Goal: Information Seeking & Learning: Compare options

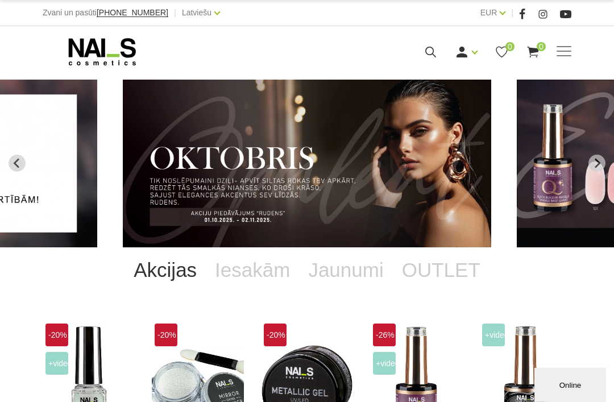
scroll to position [6, 0]
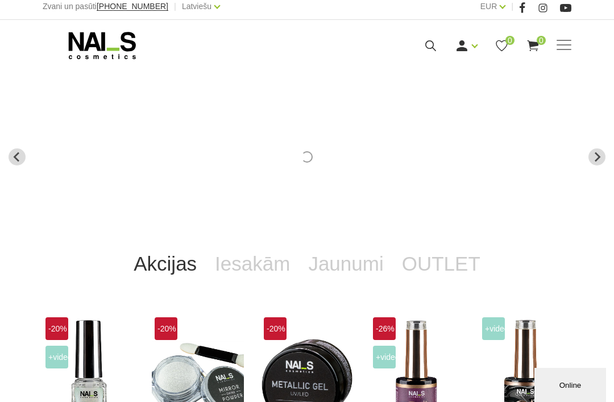
click at [558, 45] on span at bounding box center [563, 44] width 15 height 1
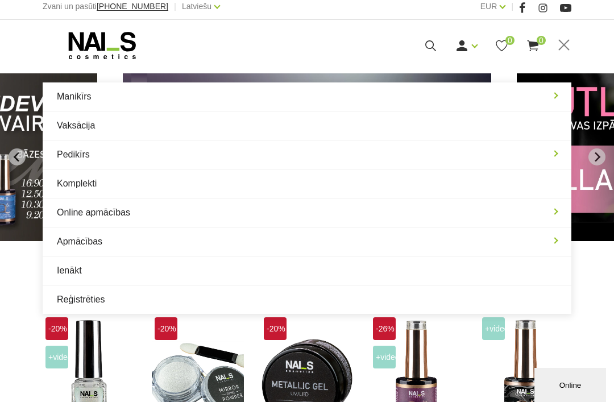
click at [86, 96] on link "Manikīrs" at bounding box center [307, 96] width 529 height 28
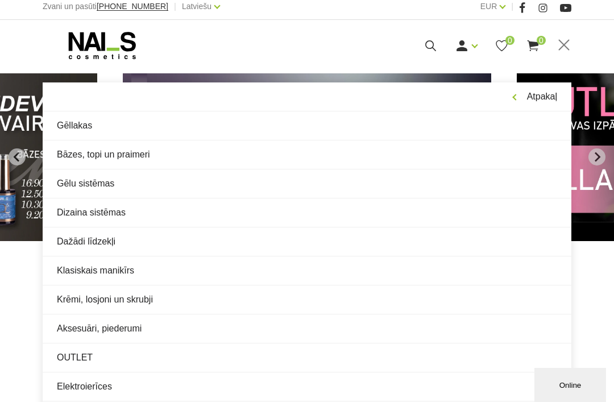
click at [79, 356] on link "OUTLET" at bounding box center [307, 357] width 529 height 28
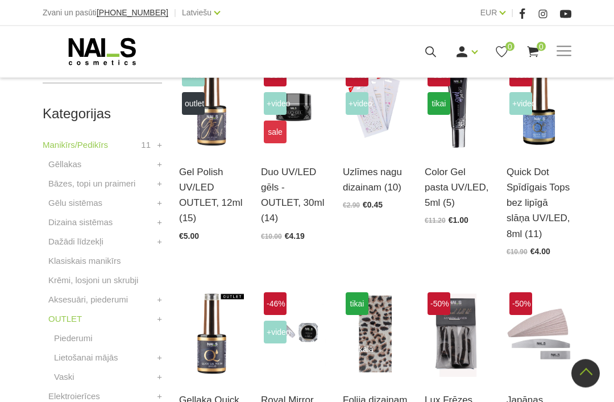
scroll to position [291, 0]
click at [537, 139] on img at bounding box center [538, 105] width 65 height 89
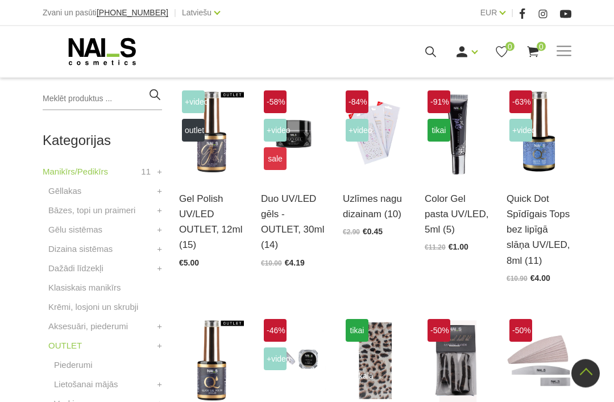
scroll to position [264, 0]
click at [306, 160] on img at bounding box center [293, 132] width 65 height 89
click at [209, 163] on img at bounding box center [211, 132] width 65 height 89
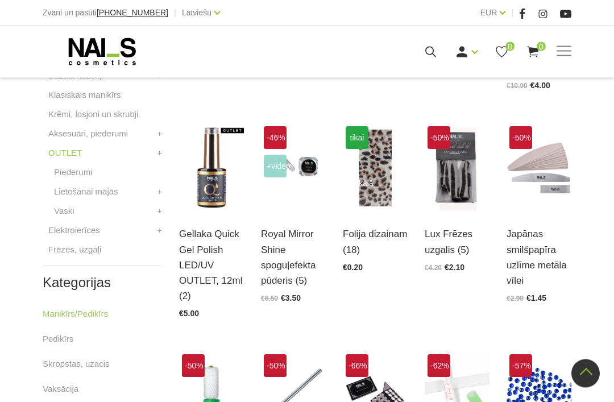
scroll to position [457, 0]
click at [542, 209] on img at bounding box center [538, 167] width 65 height 89
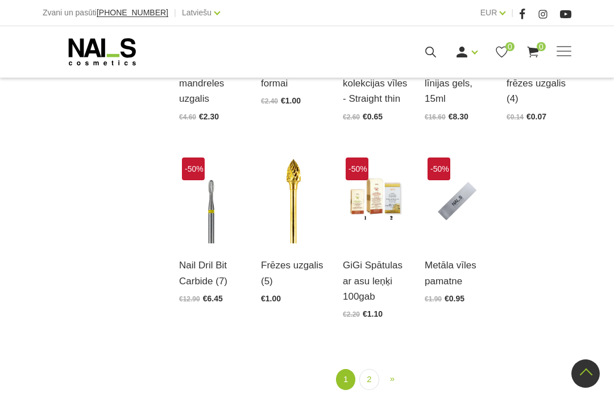
scroll to position [1095, 0]
click at [365, 381] on link "2" at bounding box center [368, 379] width 19 height 21
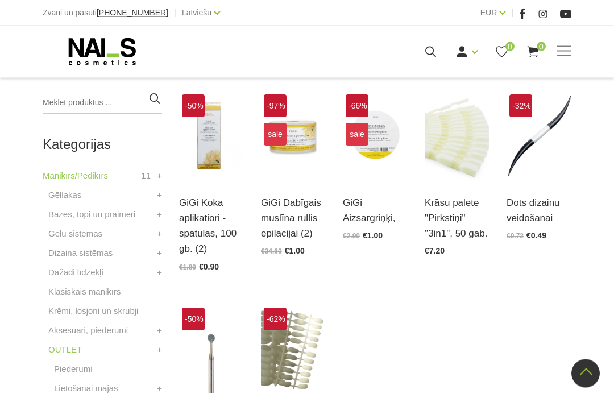
scroll to position [260, 0]
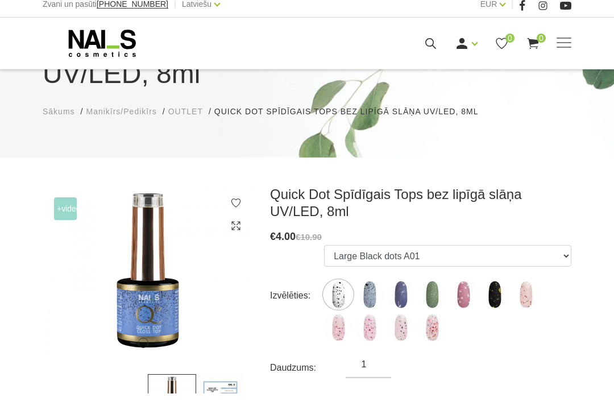
scroll to position [113, 0]
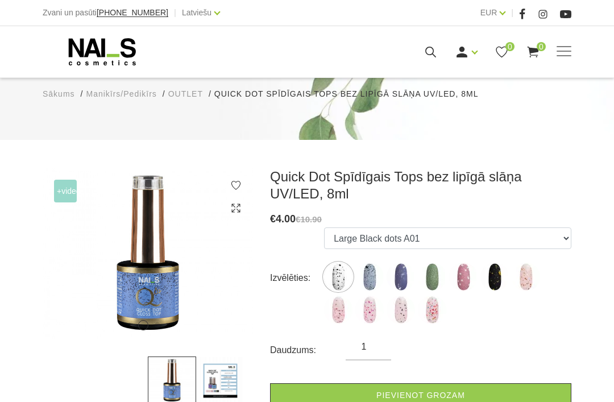
click at [213, 359] on img at bounding box center [220, 380] width 48 height 48
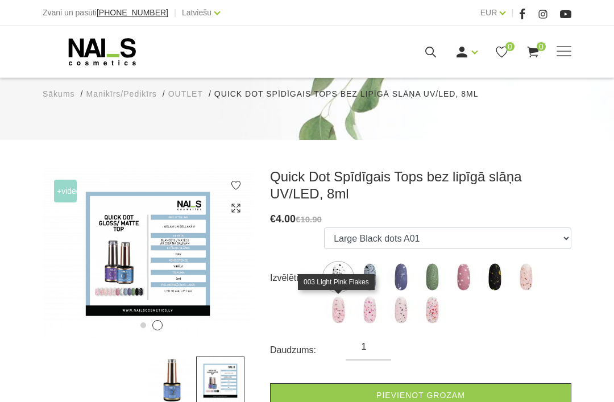
click at [340, 317] on img at bounding box center [338, 310] width 28 height 28
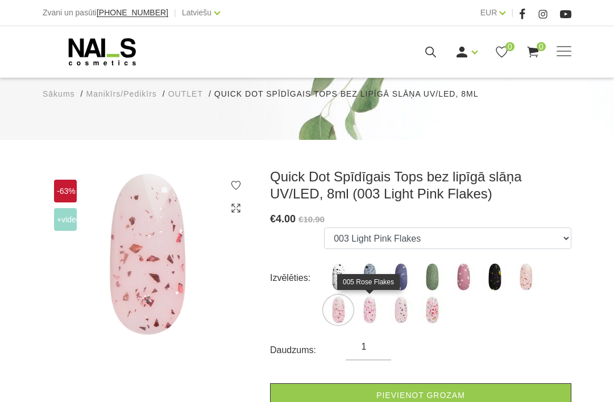
click at [379, 307] on img at bounding box center [369, 310] width 28 height 28
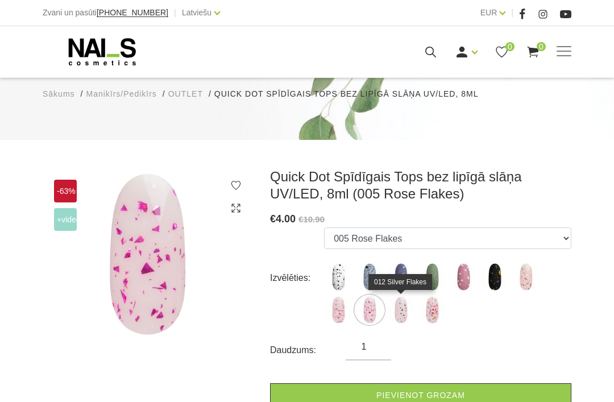
click at [409, 307] on img at bounding box center [400, 310] width 28 height 28
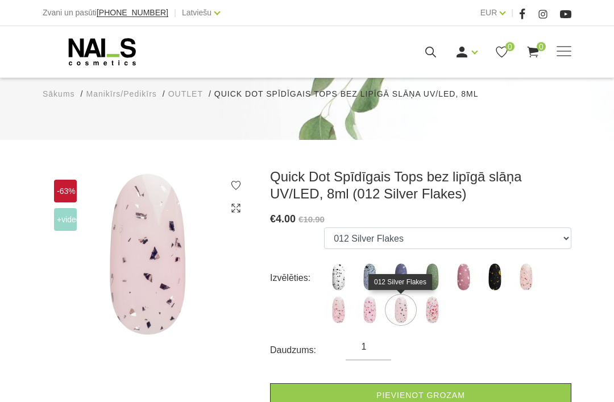
click at [438, 314] on img at bounding box center [432, 310] width 28 height 28
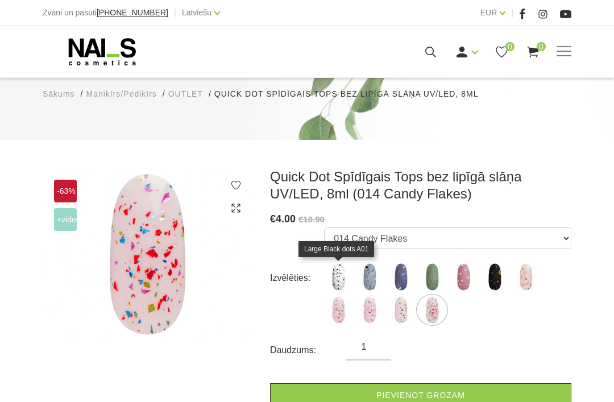
click at [336, 274] on img at bounding box center [338, 277] width 28 height 28
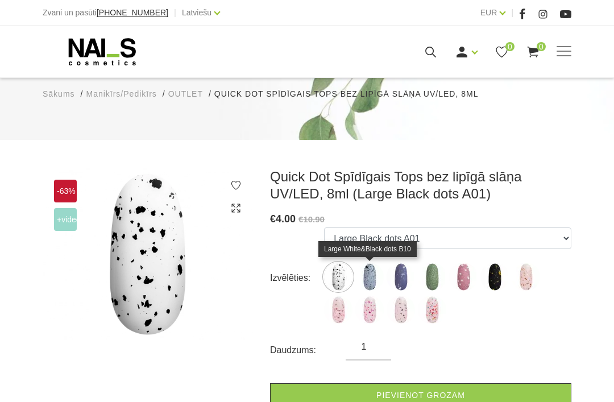
click at [361, 275] on img at bounding box center [369, 277] width 28 height 28
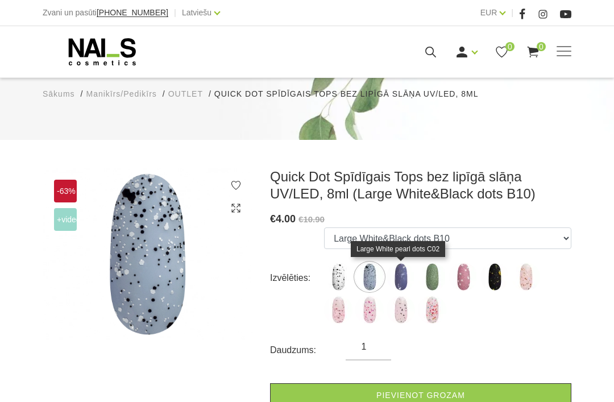
click at [394, 280] on img at bounding box center [400, 277] width 28 height 28
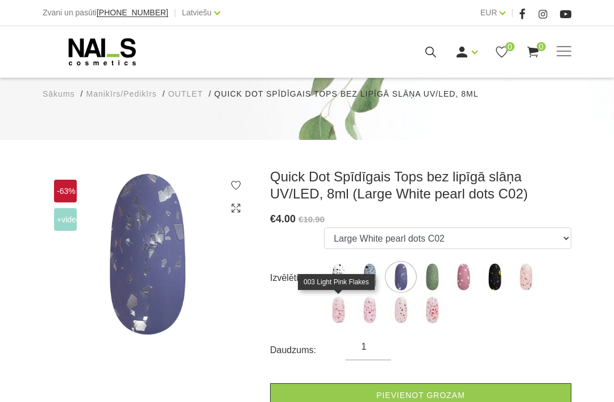
click at [330, 311] on img at bounding box center [338, 310] width 28 height 28
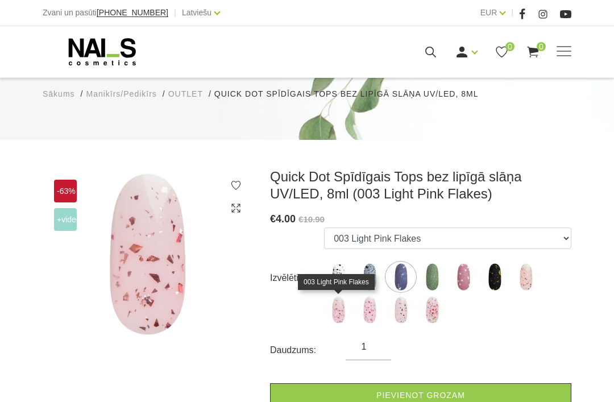
click at [364, 313] on img at bounding box center [369, 310] width 28 height 28
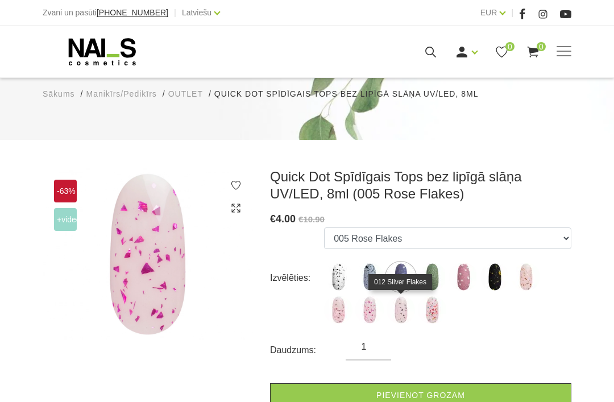
click at [393, 317] on img at bounding box center [400, 310] width 28 height 28
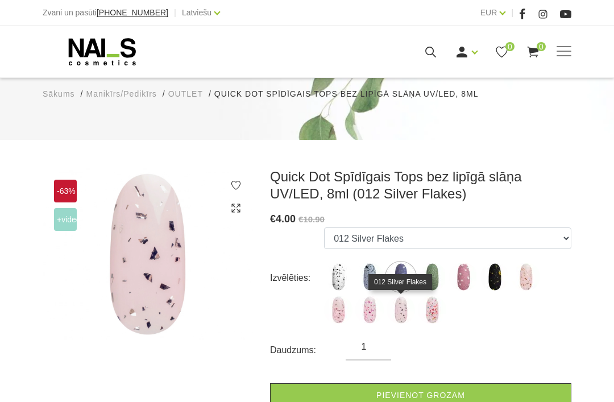
click at [432, 323] on img at bounding box center [432, 310] width 28 height 28
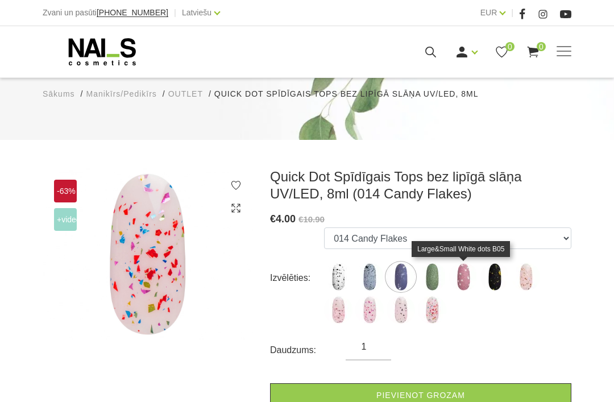
click at [474, 289] on img at bounding box center [463, 277] width 28 height 28
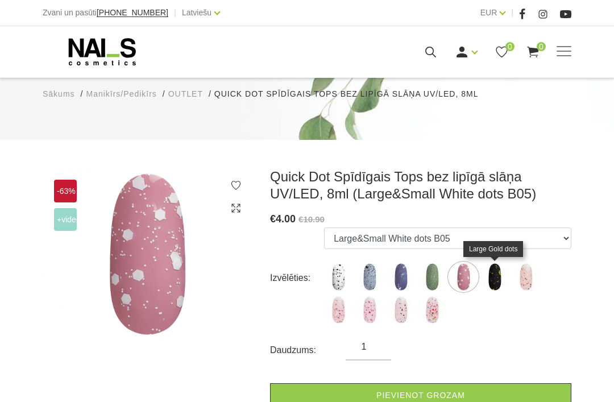
click at [508, 280] on img at bounding box center [494, 277] width 28 height 28
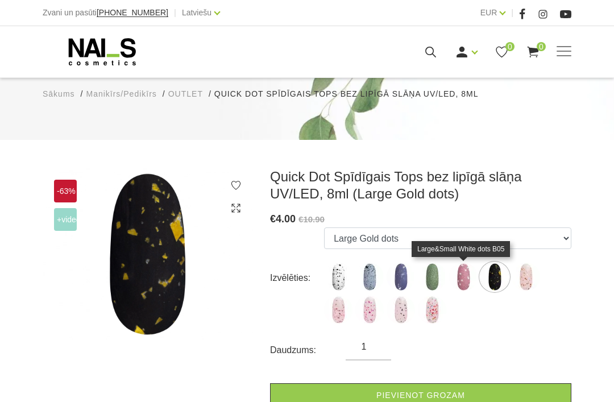
click at [465, 279] on img at bounding box center [463, 277] width 28 height 28
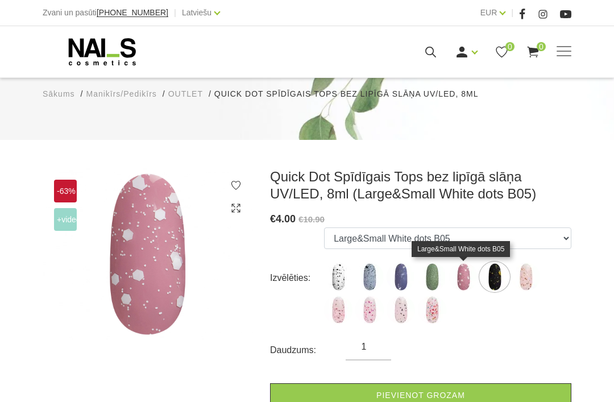
click at [446, 277] on img at bounding box center [432, 277] width 28 height 28
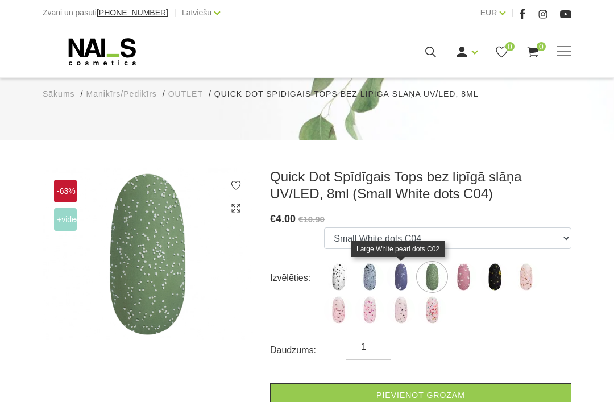
click at [400, 280] on img at bounding box center [400, 277] width 28 height 28
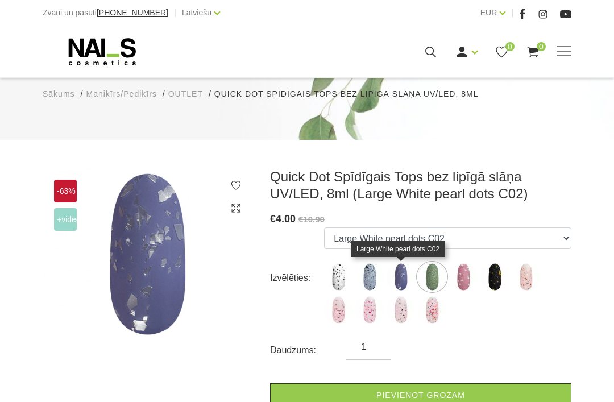
click at [344, 317] on img at bounding box center [338, 310] width 28 height 28
select select "5866"
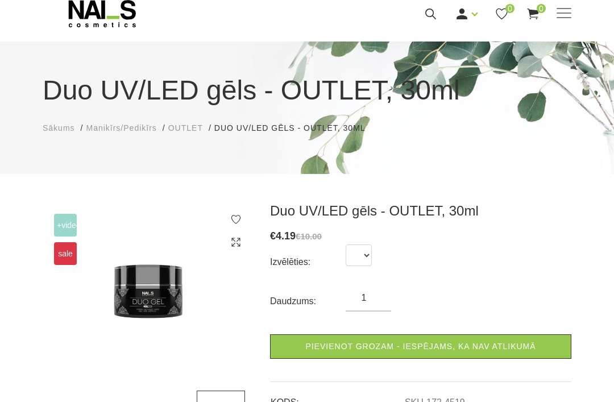
scroll to position [87, 0]
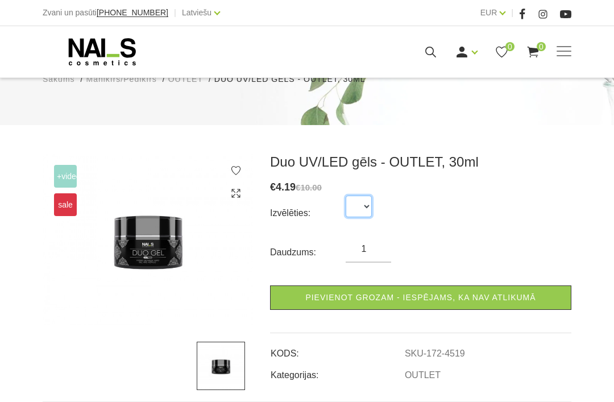
click at [349, 202] on select at bounding box center [359, 207] width 26 height 22
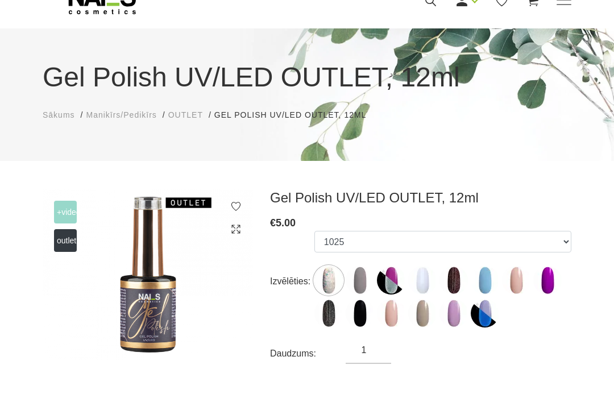
scroll to position [107, 0]
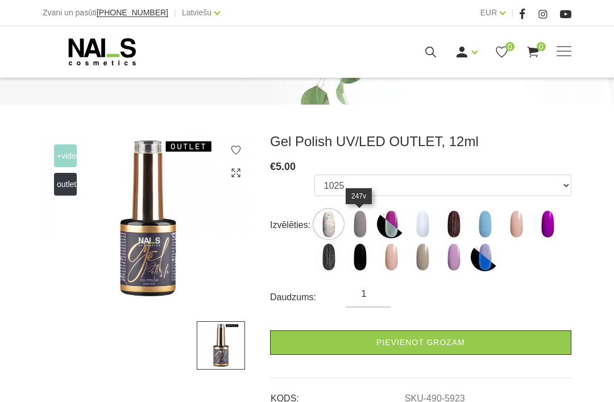
click at [354, 231] on img at bounding box center [360, 224] width 28 height 28
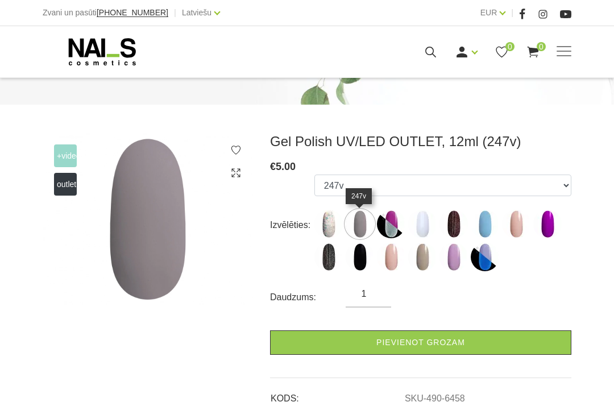
click at [331, 266] on img at bounding box center [328, 257] width 28 height 28
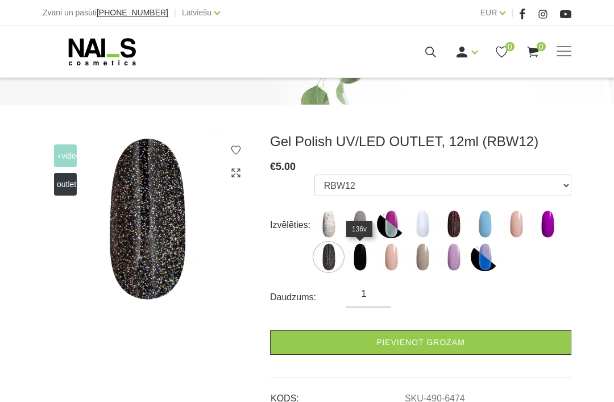
click at [352, 257] on img at bounding box center [360, 257] width 28 height 28
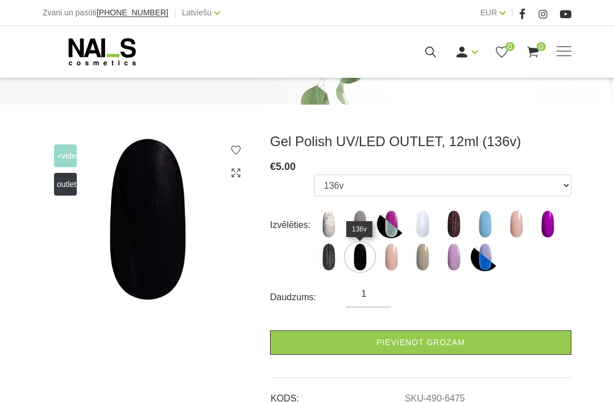
click at [458, 225] on img at bounding box center [453, 224] width 28 height 28
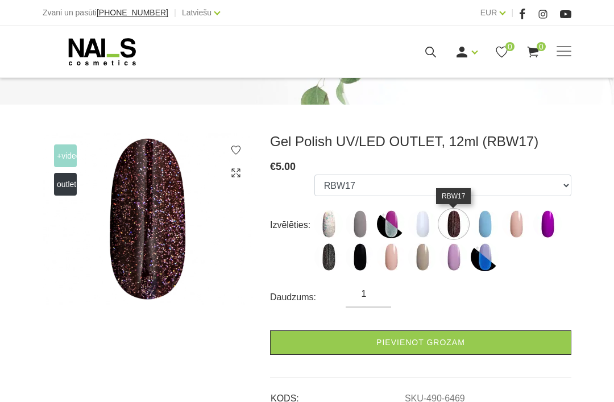
click at [485, 231] on img at bounding box center [485, 224] width 28 height 28
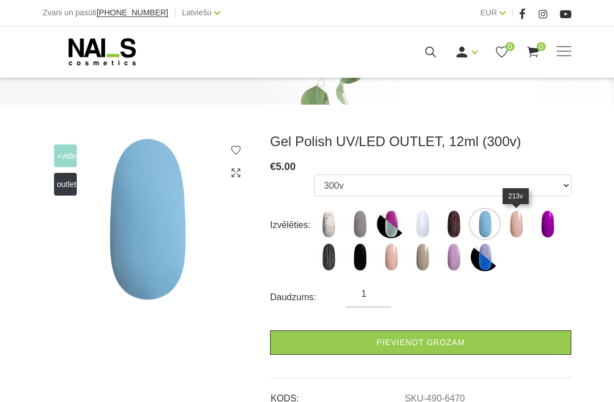
click at [518, 230] on img at bounding box center [516, 224] width 28 height 28
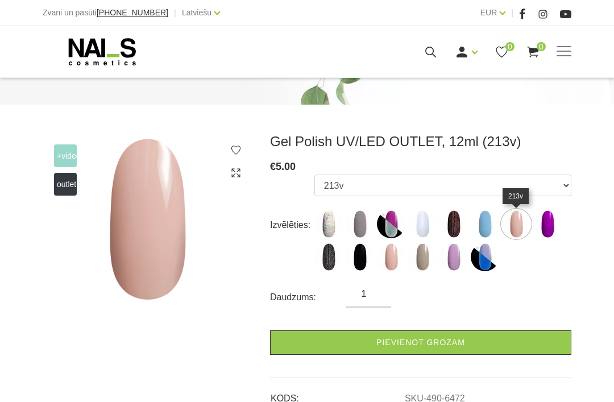
click at [550, 228] on img at bounding box center [547, 224] width 28 height 28
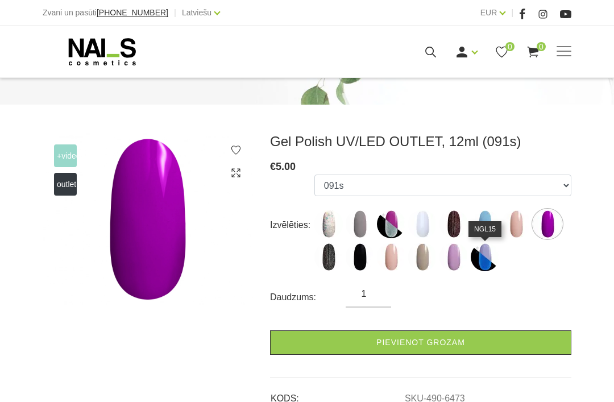
click at [487, 259] on img at bounding box center [485, 257] width 28 height 28
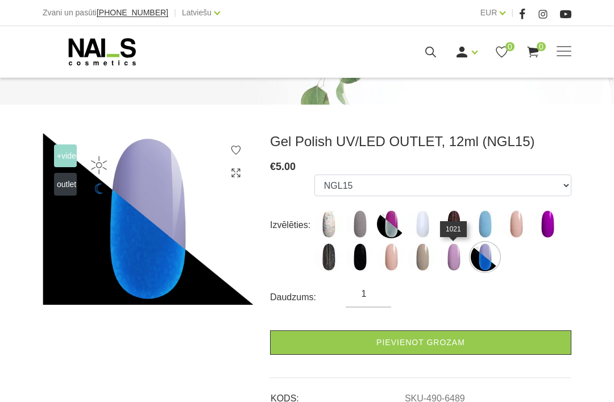
click at [456, 264] on img at bounding box center [453, 257] width 28 height 28
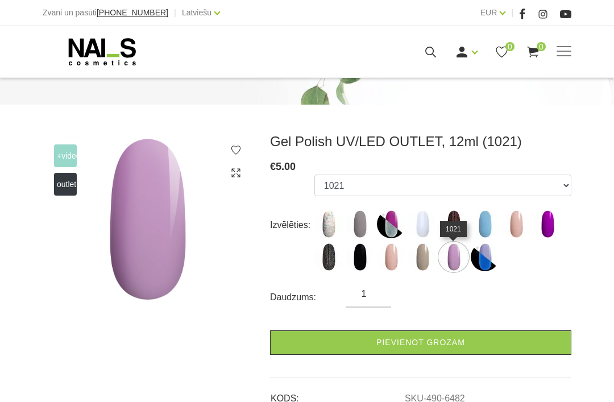
click at [415, 265] on img at bounding box center [422, 257] width 28 height 28
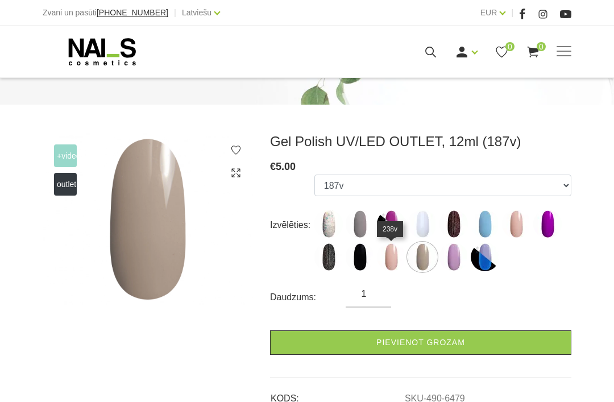
click at [360, 261] on img at bounding box center [360, 257] width 28 height 28
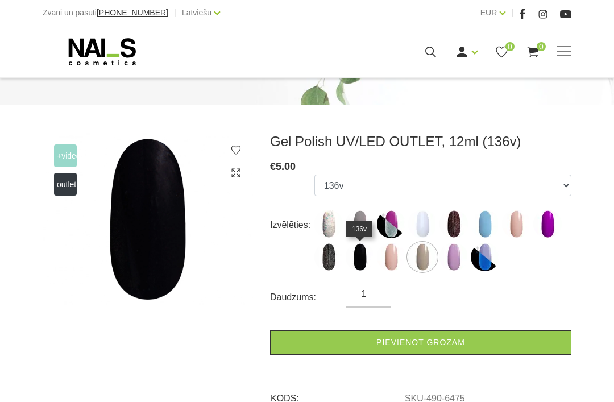
click at [337, 261] on img at bounding box center [328, 257] width 28 height 28
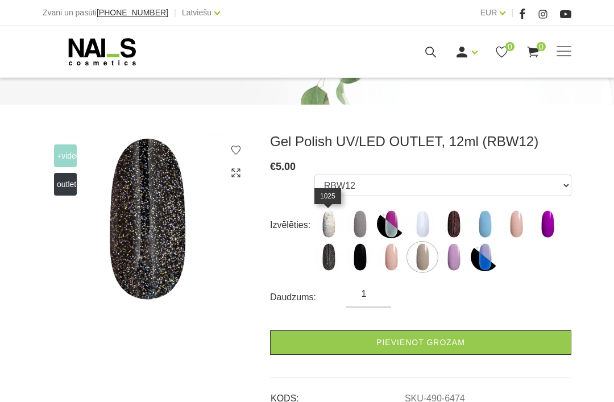
click at [327, 221] on img at bounding box center [328, 224] width 28 height 28
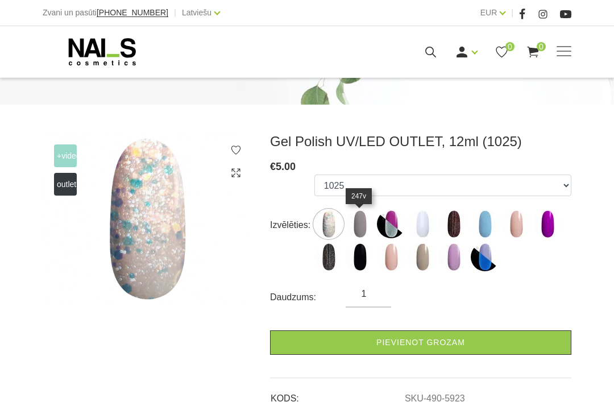
click at [367, 229] on img at bounding box center [360, 224] width 28 height 28
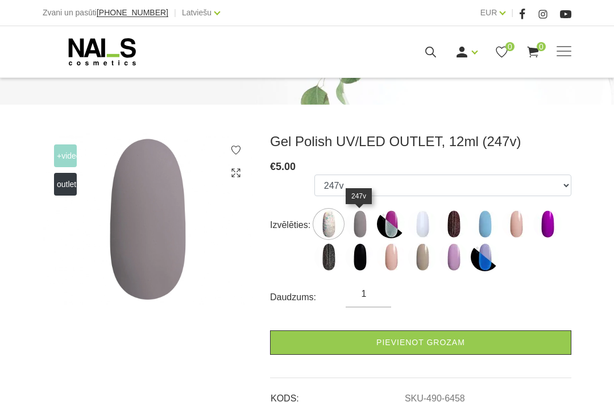
click at [394, 235] on img at bounding box center [391, 224] width 28 height 28
select select "6461"
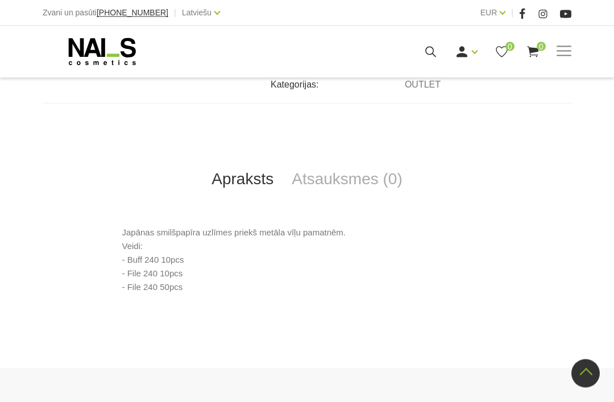
scroll to position [410, 0]
